Goal: Task Accomplishment & Management: Manage account settings

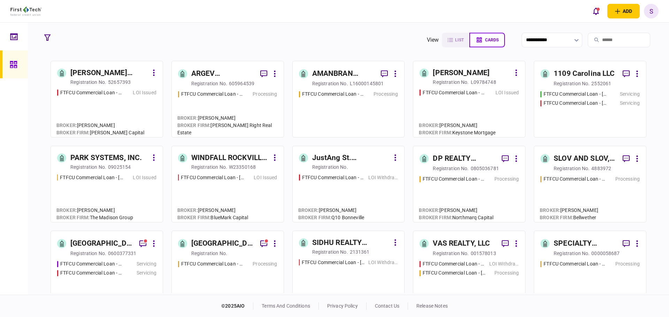
click at [323, 77] on div "AMANBRAN INVESTMENTS, LLC" at bounding box center [343, 73] width 63 height 11
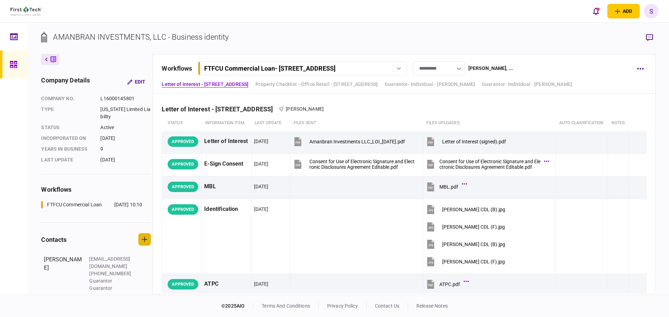
click at [144, 242] on icon "button" at bounding box center [144, 239] width 5 height 5
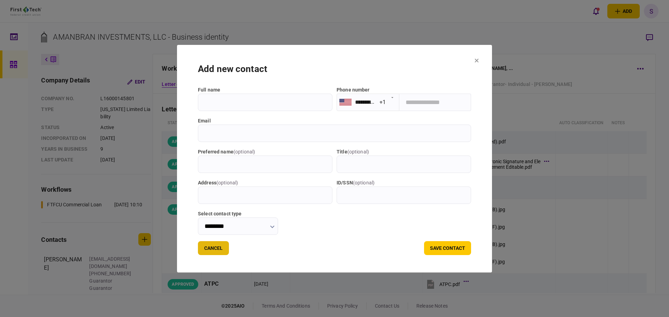
click at [205, 249] on button "Cancel" at bounding box center [213, 248] width 31 height 14
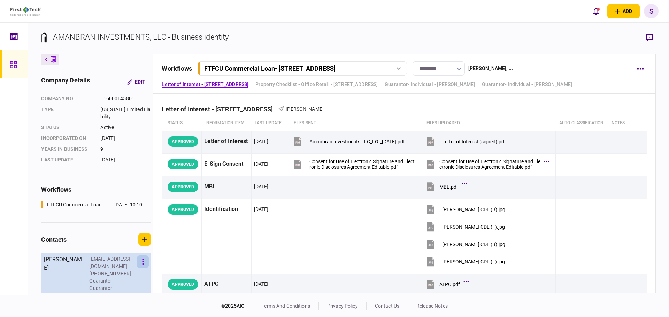
click at [141, 268] on button "button" at bounding box center [143, 262] width 12 height 13
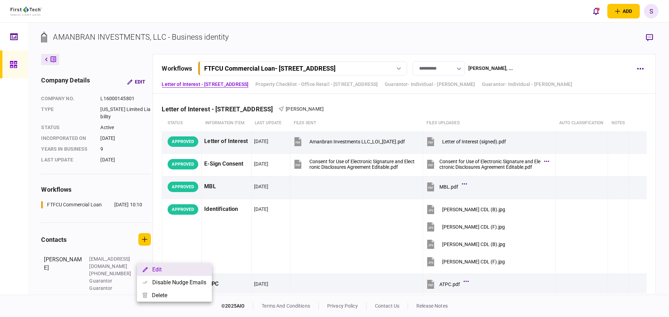
click at [158, 269] on button "Edit" at bounding box center [174, 269] width 75 height 13
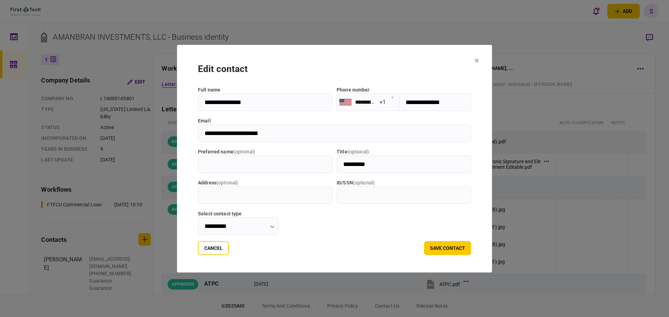
drag, startPoint x: 269, startPoint y: 134, endPoint x: 191, endPoint y: 134, distance: 78.4
click at [198, 134] on input "**********" at bounding box center [334, 133] width 273 height 17
